Goal: Task Accomplishment & Management: Manage account settings

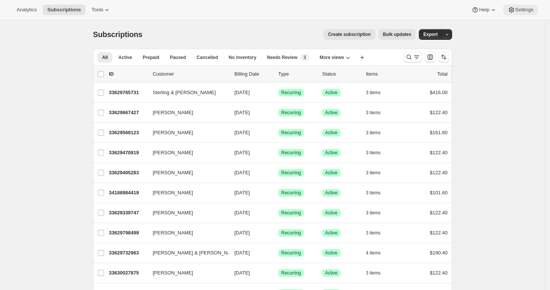
click at [517, 5] on button "Settings" at bounding box center [520, 10] width 35 height 11
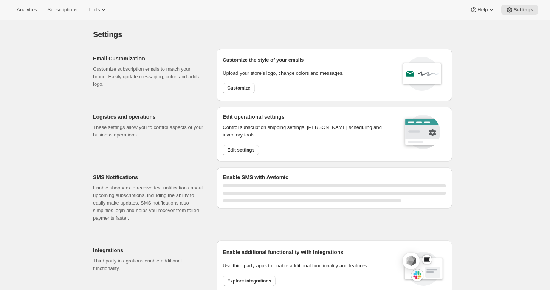
select select "17:00"
select select "09:00"
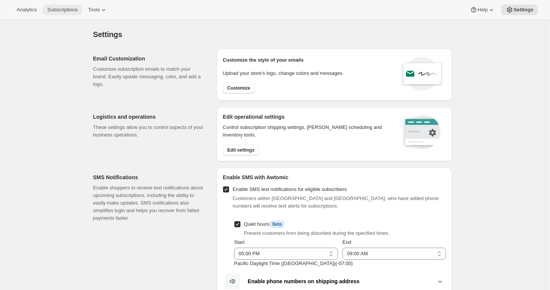
click at [52, 8] on span "Subscriptions" at bounding box center [62, 10] width 30 height 6
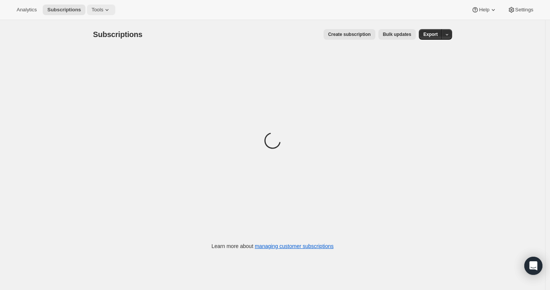
click at [115, 5] on button "Tools" at bounding box center [101, 10] width 28 height 11
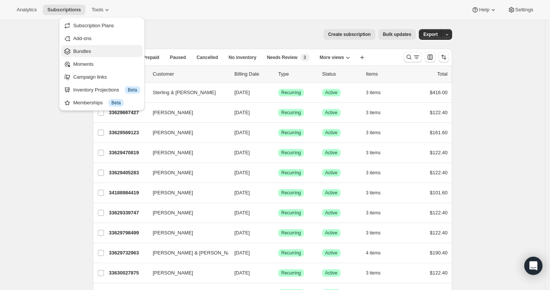
click at [88, 50] on span "Bundles" at bounding box center [82, 51] width 18 height 6
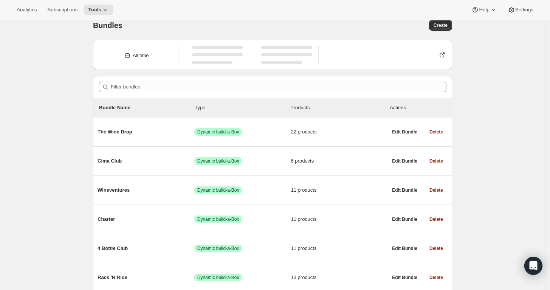
scroll to position [9, 0]
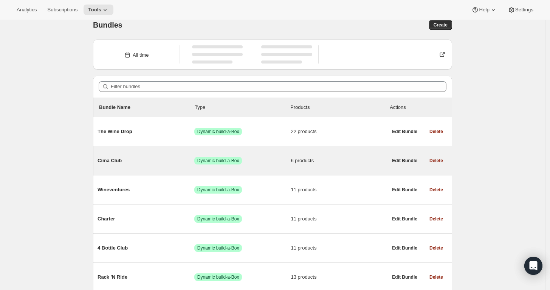
click at [110, 158] on span "Cima Club" at bounding box center [146, 161] width 97 height 8
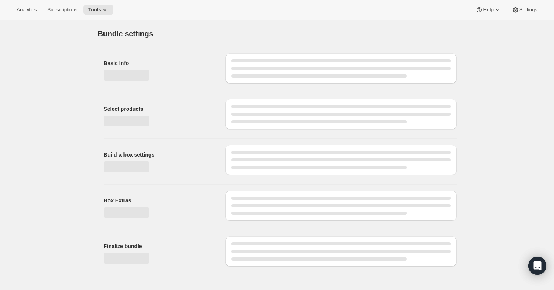
type input "Cima Club"
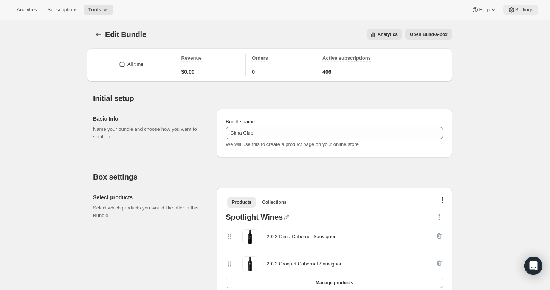
click at [525, 8] on span "Settings" at bounding box center [524, 10] width 18 height 6
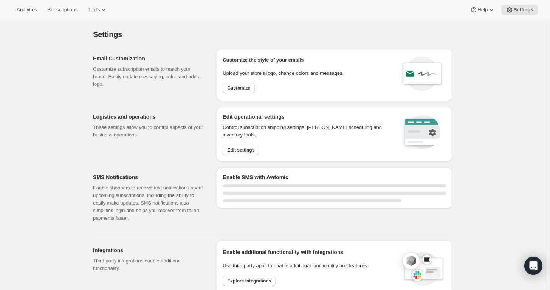
select select "17:00"
select select "09:00"
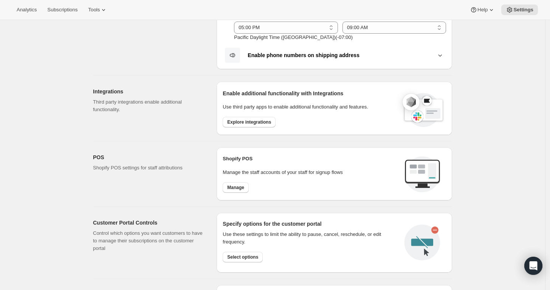
scroll to position [269, 0]
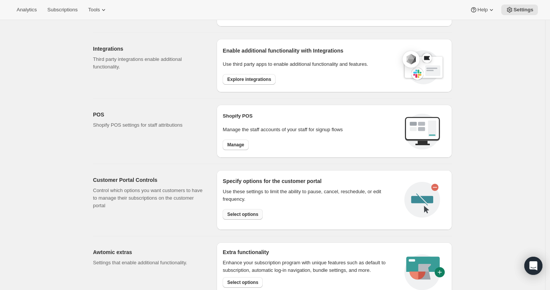
click at [256, 210] on button "Select options" at bounding box center [243, 214] width 40 height 11
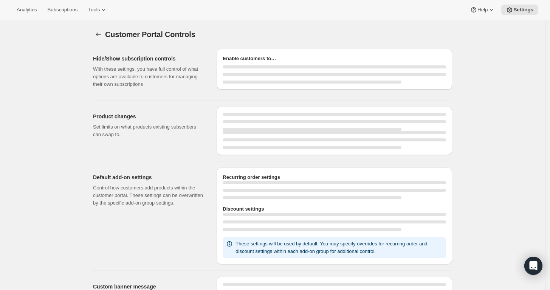
select select "INTERVAL"
select select "MONTH"
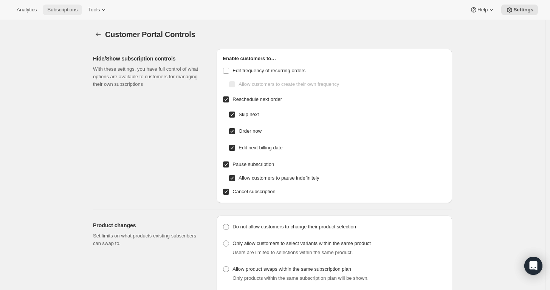
click at [58, 11] on span "Subscriptions" at bounding box center [62, 10] width 30 height 6
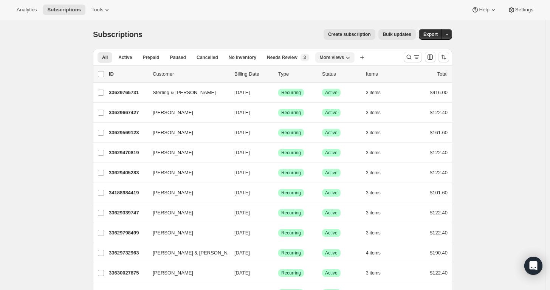
click at [351, 54] on icon "More views" at bounding box center [348, 58] width 8 height 8
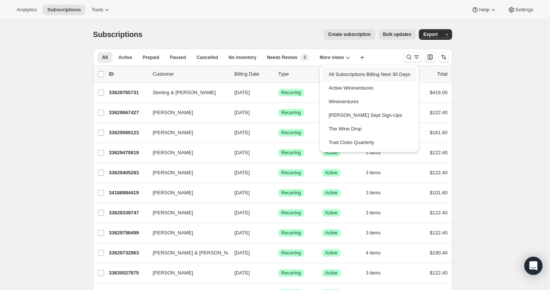
click at [392, 70] on button "All Subscriptions Billing Next 30 Days" at bounding box center [369, 75] width 94 height 14
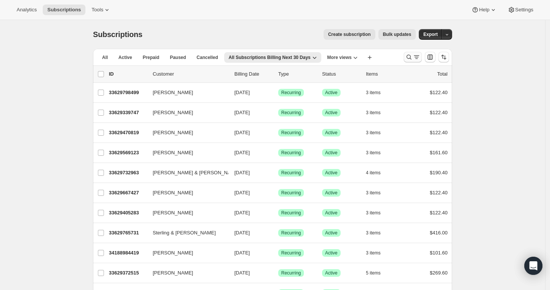
click at [415, 57] on icon "Search and filter results" at bounding box center [417, 57] width 8 height 8
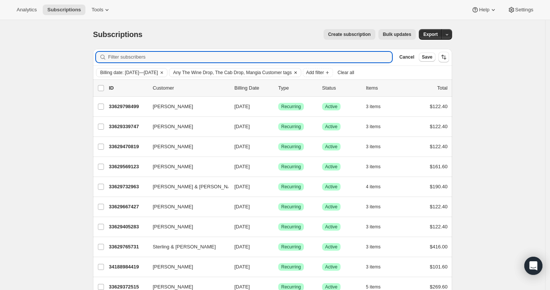
click at [292, 72] on span "Any The Wine Drop, The Cab Drop, Mangia Customer tags" at bounding box center [232, 73] width 119 height 6
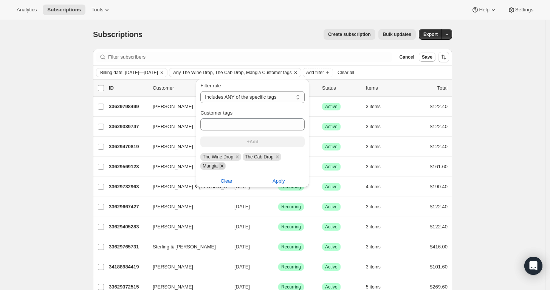
click at [224, 166] on icon "Remove Mangia" at bounding box center [221, 166] width 7 height 7
click at [280, 156] on icon "Remove The Cab Drop" at bounding box center [277, 156] width 7 height 7
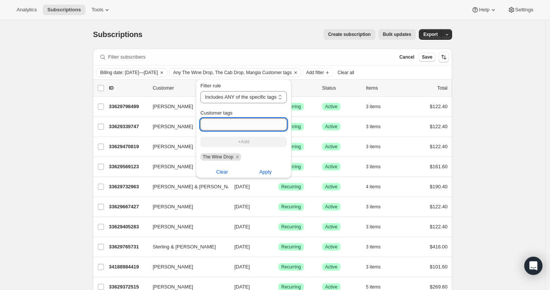
click at [278, 122] on input "Customer tags" at bounding box center [243, 124] width 87 height 12
type input "m"
type input "Mangia"
click at [256, 142] on button "+Add" at bounding box center [243, 141] width 87 height 11
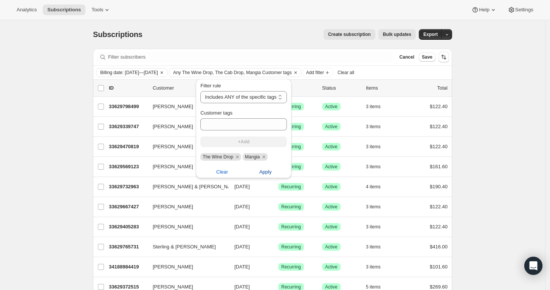
click at [280, 173] on button "Apply" at bounding box center [265, 172] width 53 height 12
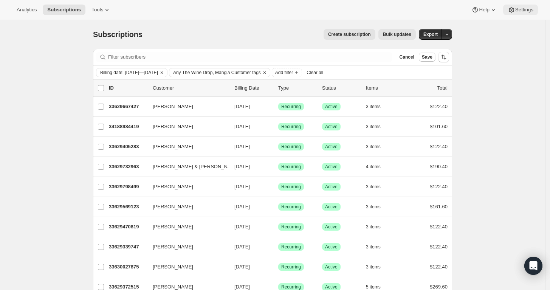
click at [520, 6] on button "Settings" at bounding box center [520, 10] width 35 height 11
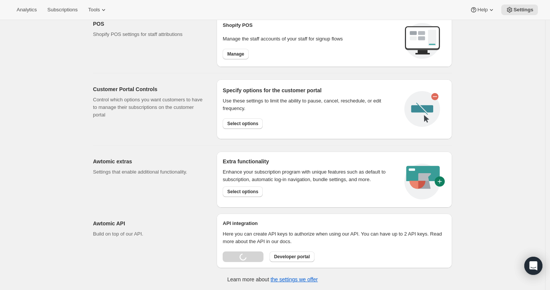
scroll to position [292, 0]
select select "17:00"
select select "09:00"
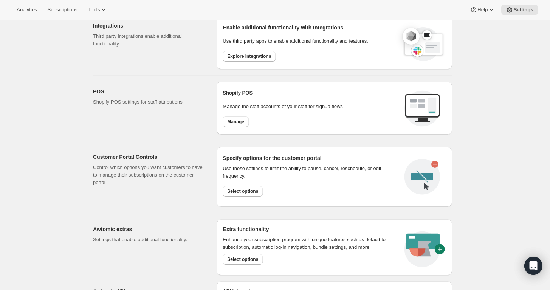
scroll to position [359, 0]
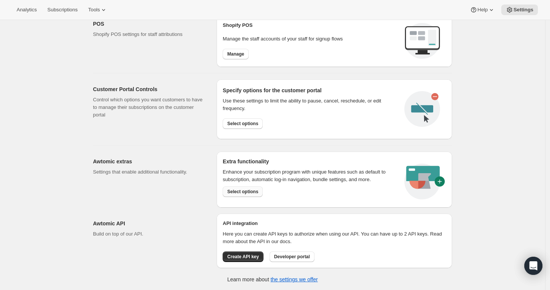
click at [253, 189] on span "Select options" at bounding box center [242, 192] width 31 height 6
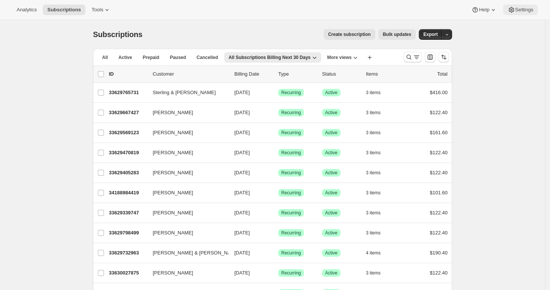
click at [531, 8] on span "Settings" at bounding box center [524, 10] width 18 height 6
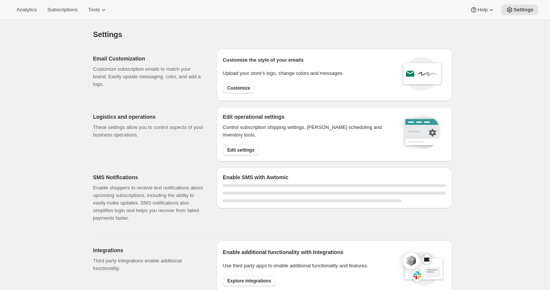
select select "17:00"
select select "09:00"
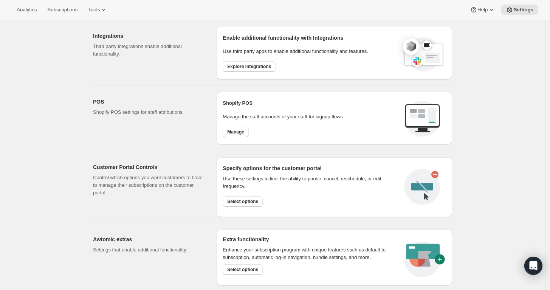
scroll to position [282, 0]
click at [250, 201] on span "Select options" at bounding box center [242, 201] width 31 height 6
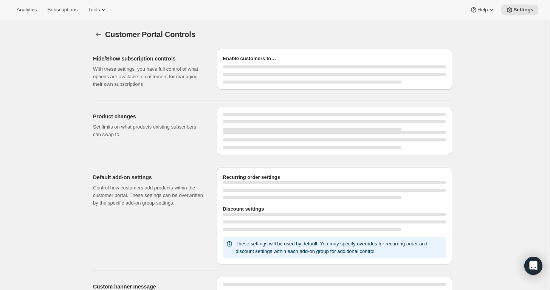
select select "INTERVAL"
select select "MONTH"
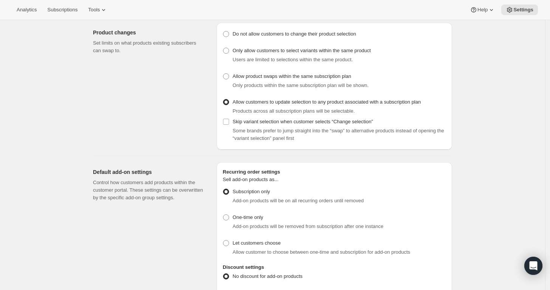
scroll to position [196, 0]
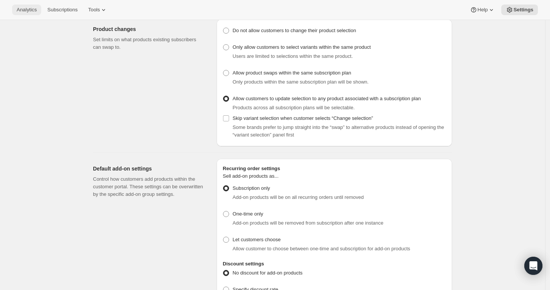
click at [19, 12] on span "Analytics" at bounding box center [27, 10] width 20 height 6
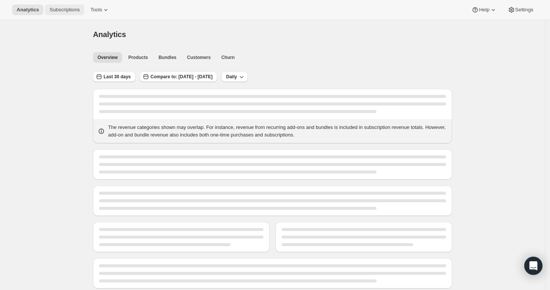
click at [65, 8] on span "Subscriptions" at bounding box center [65, 10] width 30 height 6
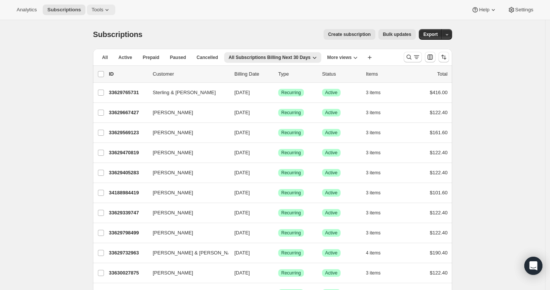
click at [109, 6] on icon at bounding box center [107, 10] width 8 height 8
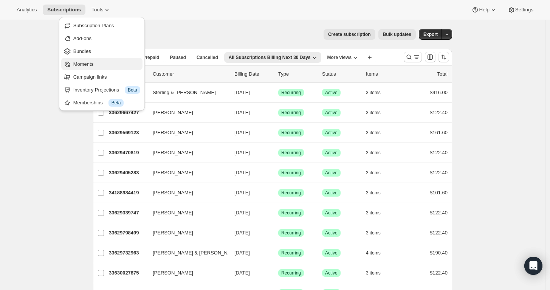
click at [93, 63] on span "Moments" at bounding box center [83, 64] width 20 height 6
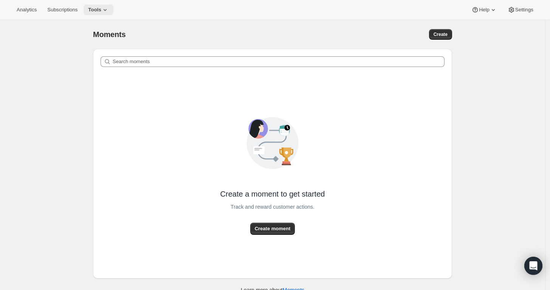
click at [101, 8] on span "Tools" at bounding box center [94, 10] width 13 height 6
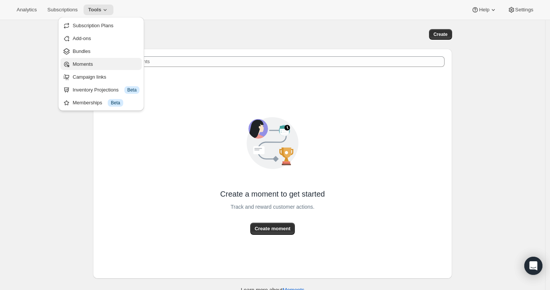
click at [109, 59] on button "Moments" at bounding box center [100, 64] width 81 height 12
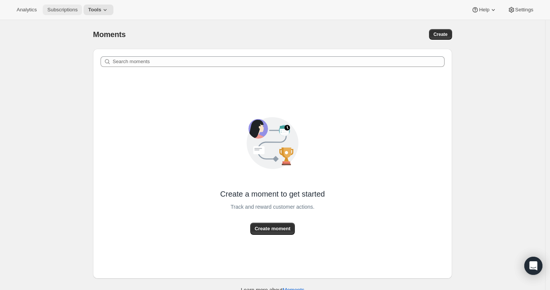
click at [82, 5] on button "Subscriptions" at bounding box center [62, 10] width 39 height 11
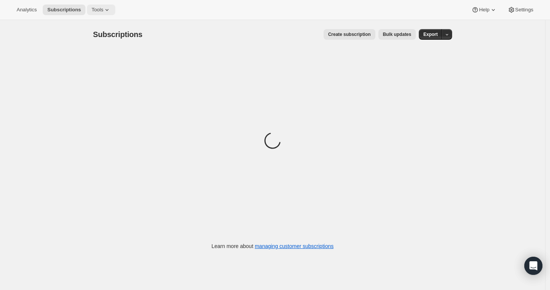
click at [100, 8] on span "Tools" at bounding box center [97, 10] width 12 height 6
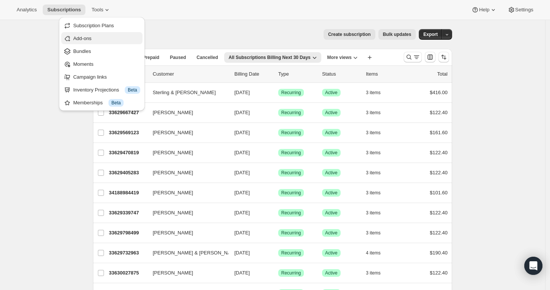
click at [91, 37] on span "Add-ons" at bounding box center [82, 39] width 18 height 6
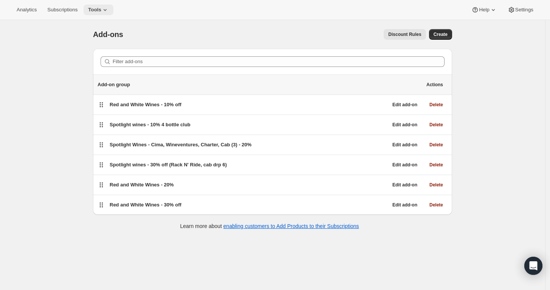
click at [107, 12] on icon at bounding box center [105, 10] width 8 height 8
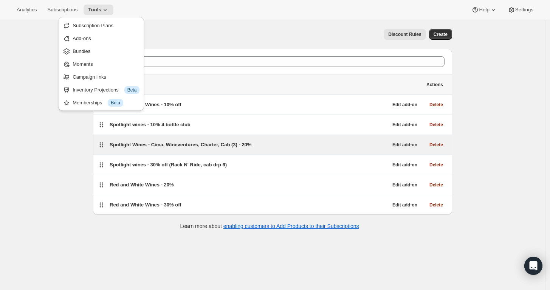
click at [186, 141] on h5 "Spotlight Wines - Cima, Wineventures, Charter, Cab (3) - 20%" at bounding box center [181, 145] width 142 height 8
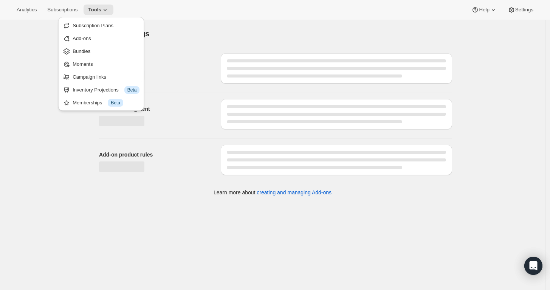
select select "selectedVariants"
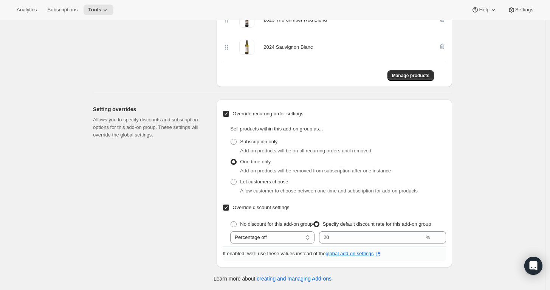
scroll to position [534, 0]
click at [33, 7] on span "Analytics" at bounding box center [27, 10] width 20 height 6
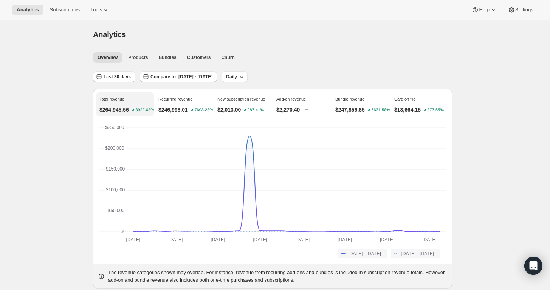
click at [520, 17] on div "Analytics Subscriptions Tools Help Settings" at bounding box center [275, 10] width 550 height 20
click at [519, 15] on button "Settings" at bounding box center [520, 10] width 35 height 11
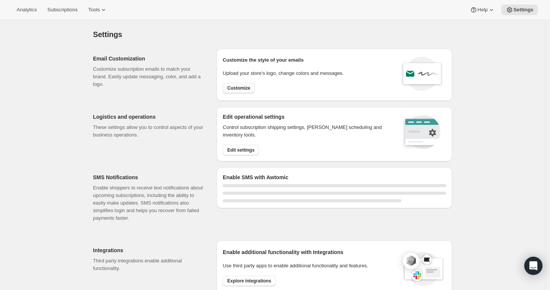
click at [252, 83] on button "Customize" at bounding box center [239, 88] width 32 height 11
select select "17:00"
select select "09:00"
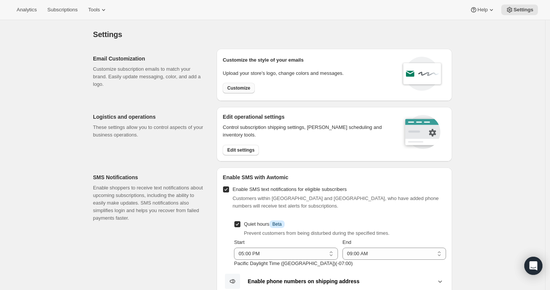
click at [242, 86] on span "Customize" at bounding box center [238, 88] width 23 height 6
select select "subscriptionMessage"
select select "5"
select select "15"
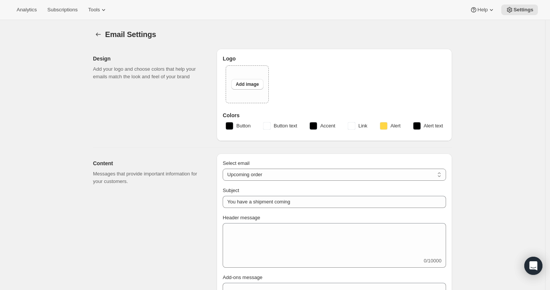
type input "Your next Clif Family Winery shipment is coming soon!"
type textarea "Your next shipment is processing soon! If this is your first time interacting w…"
select select "7"
select select "10"
type input "Clif Family Winery"
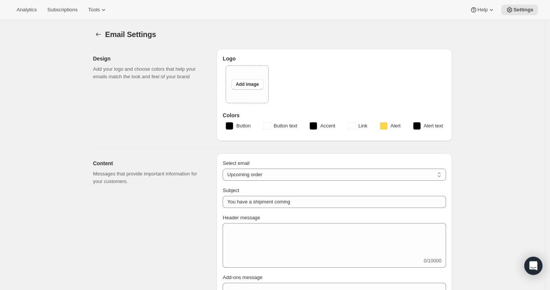
checkbox input "false"
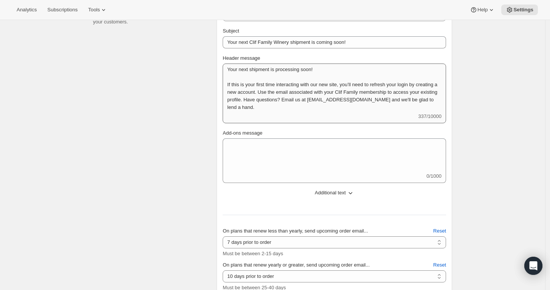
scroll to position [0, 0]
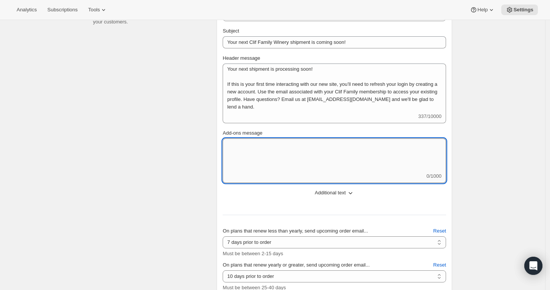
click at [302, 163] on textarea "Add-ons message" at bounding box center [334, 155] width 223 height 34
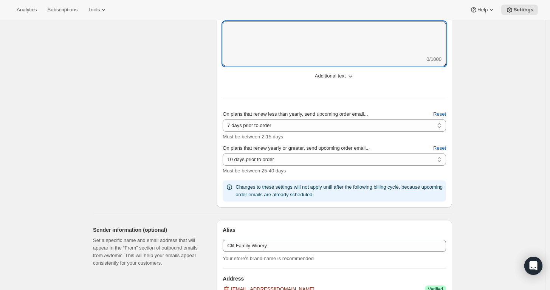
scroll to position [473, 0]
